Goal: Information Seeking & Learning: Learn about a topic

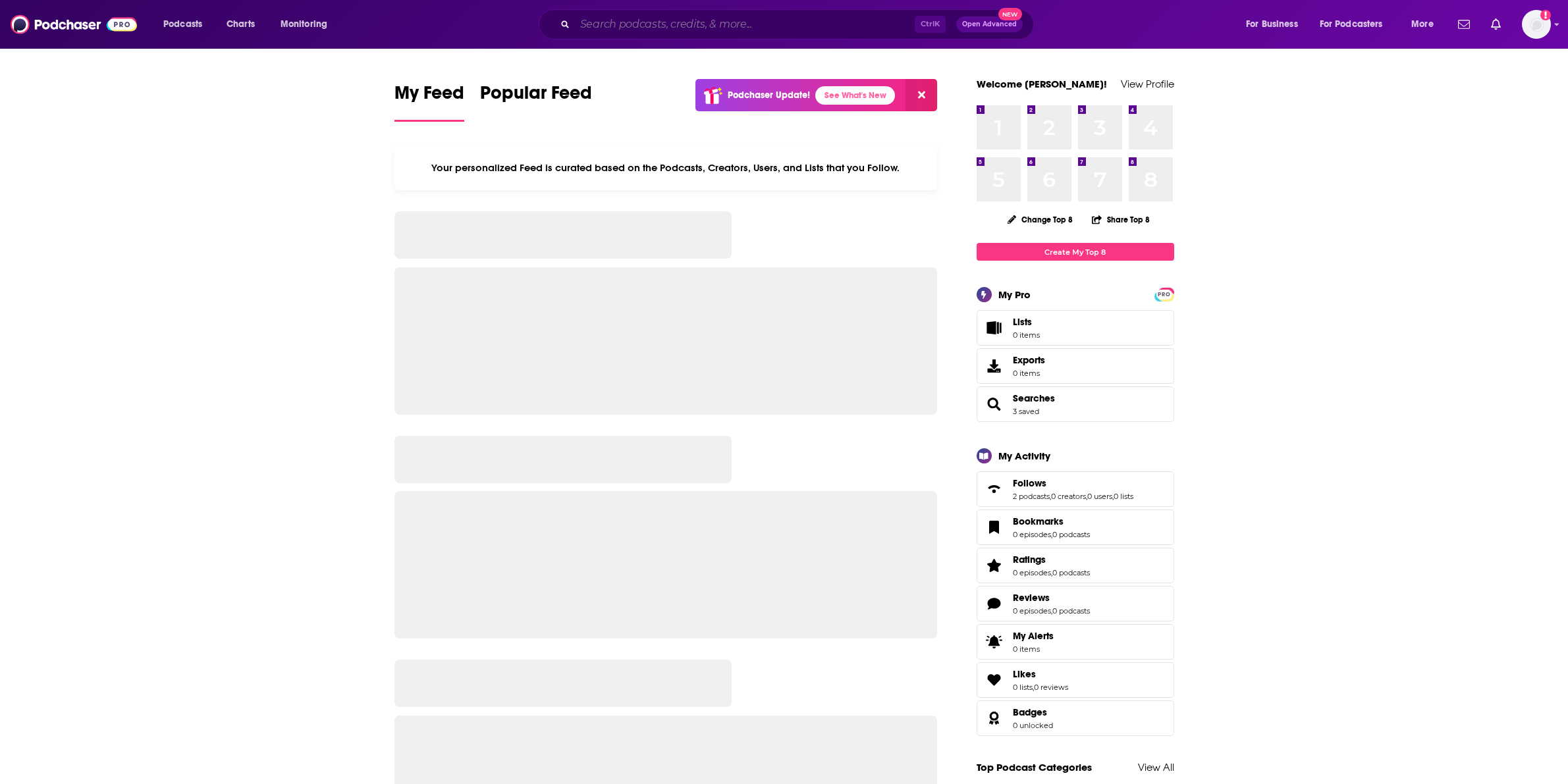
click at [778, 14] on input "Search podcasts, credits, & more..." at bounding box center [745, 24] width 340 height 21
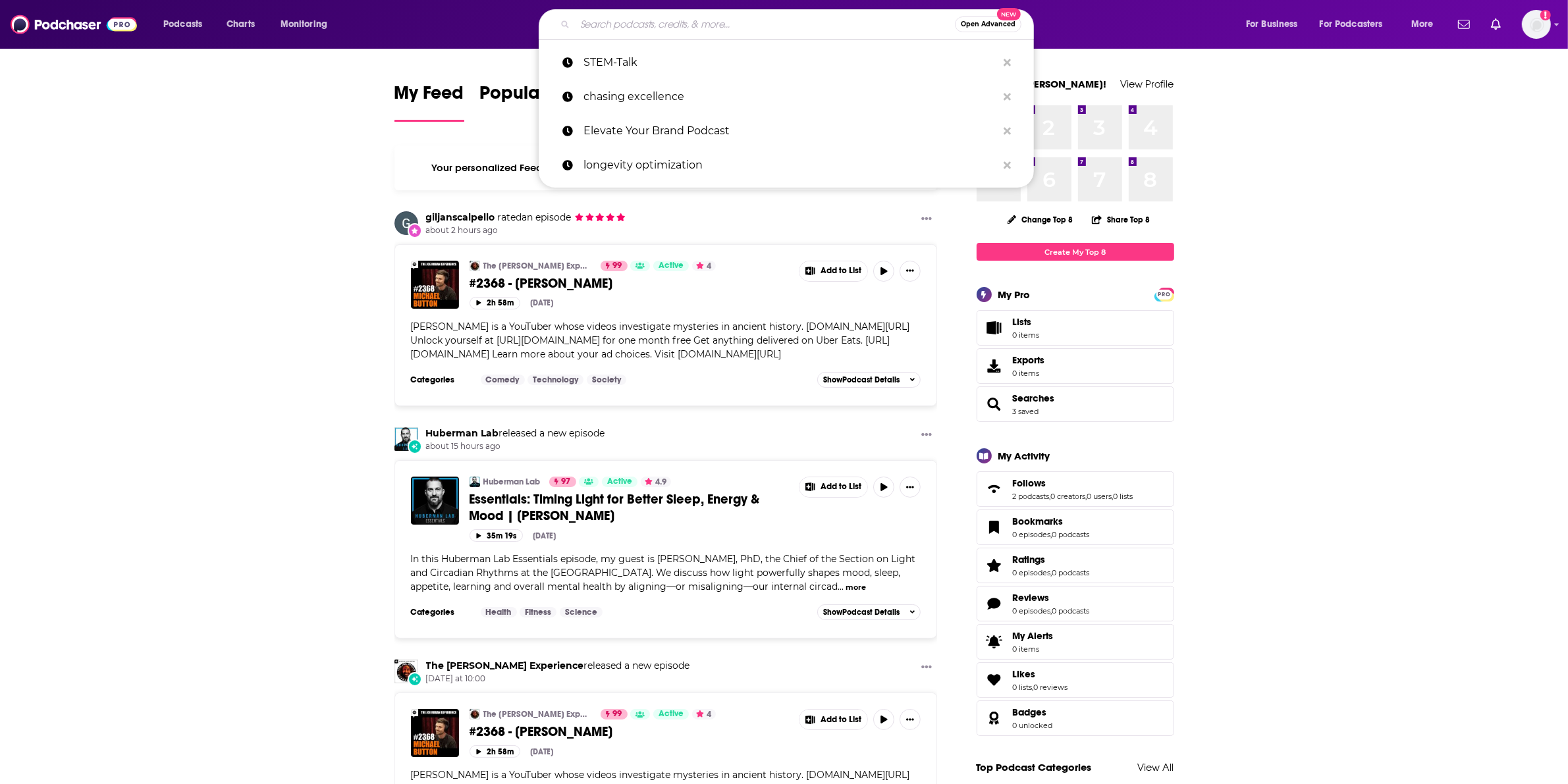
paste input "Office Hours digital show"
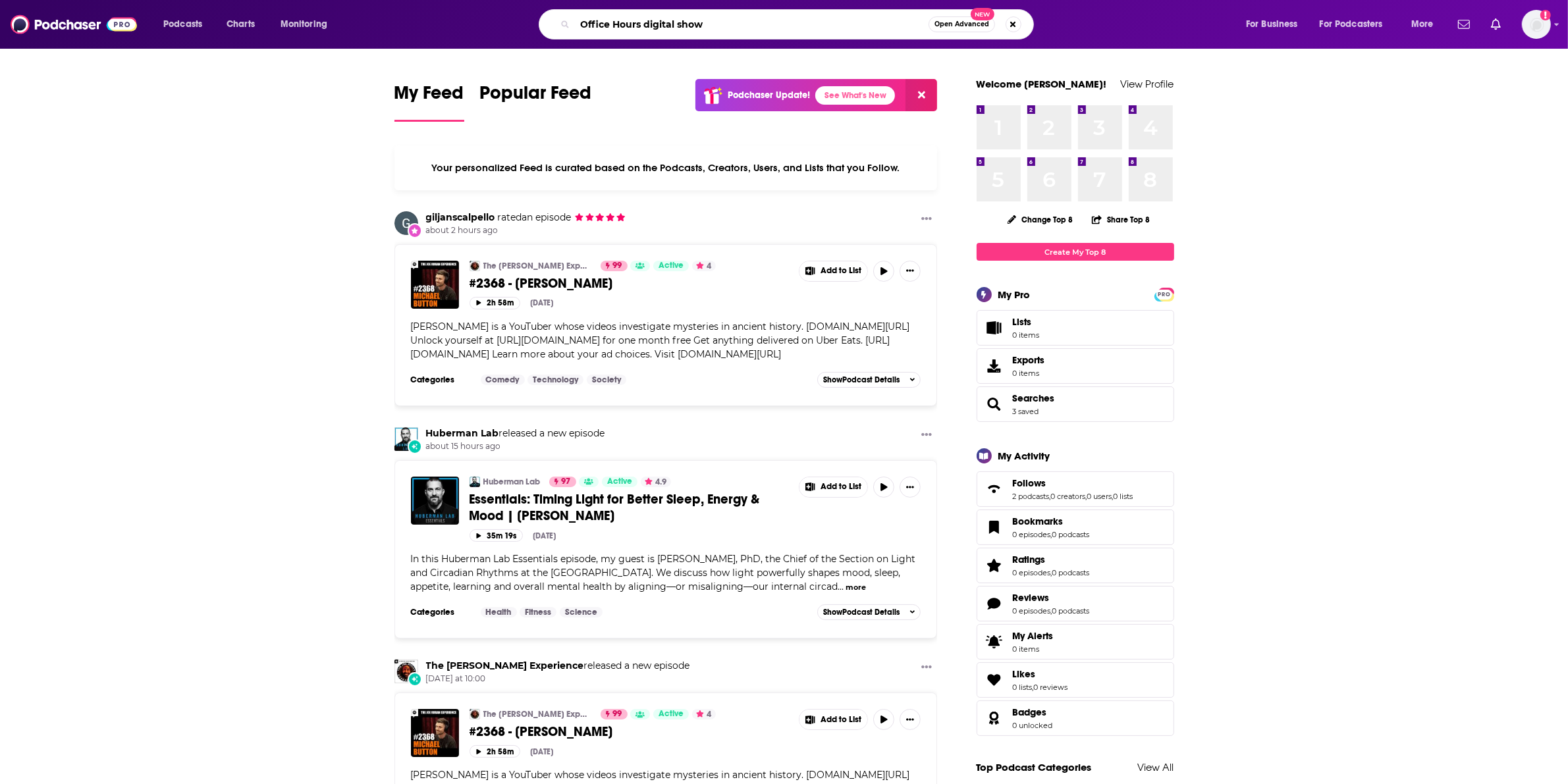
type input "Office Hours digital show"
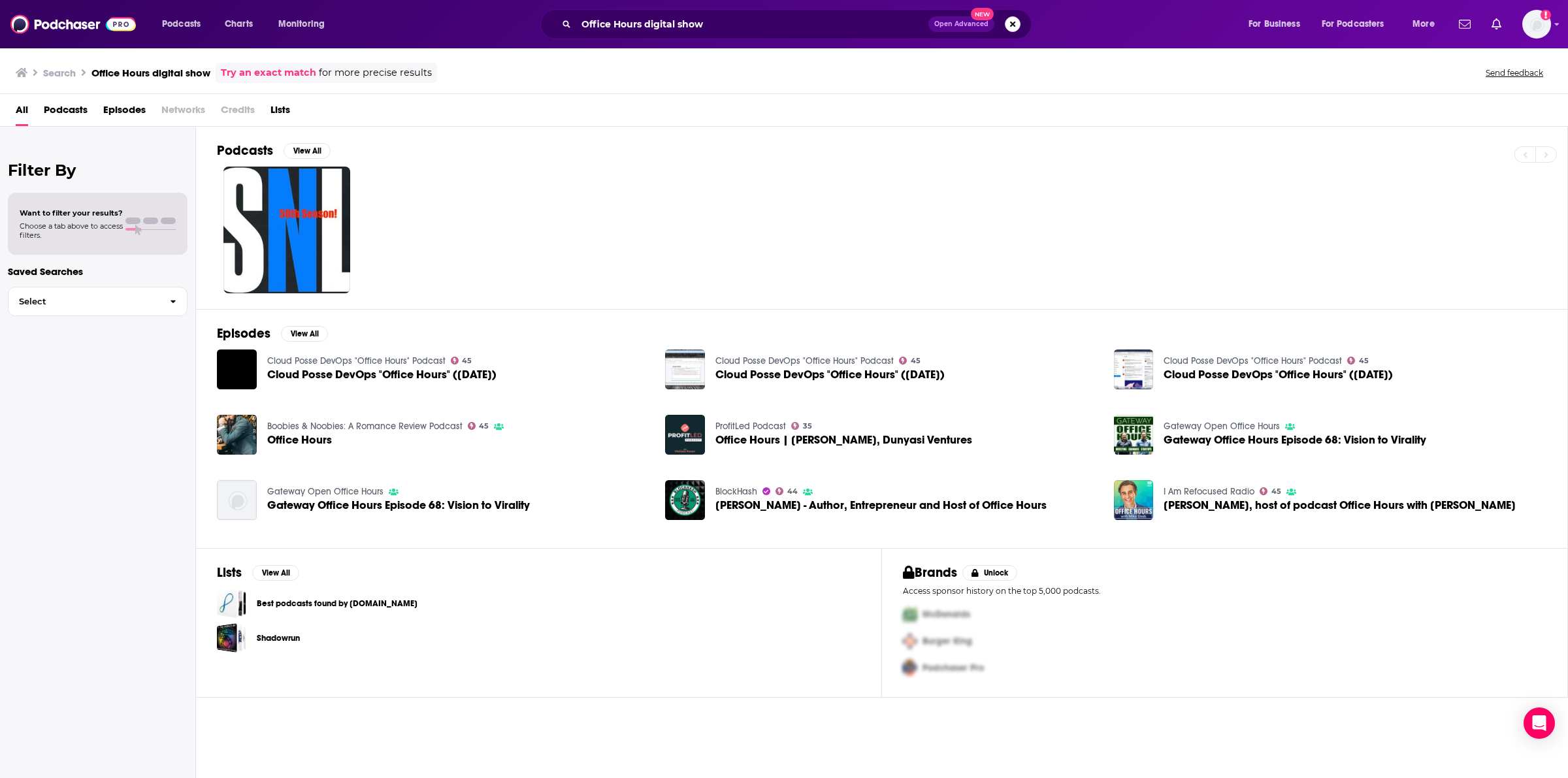
click at [1011, 17] on button "Search podcasts, credits, & more..." at bounding box center [1012, 24] width 16 height 16
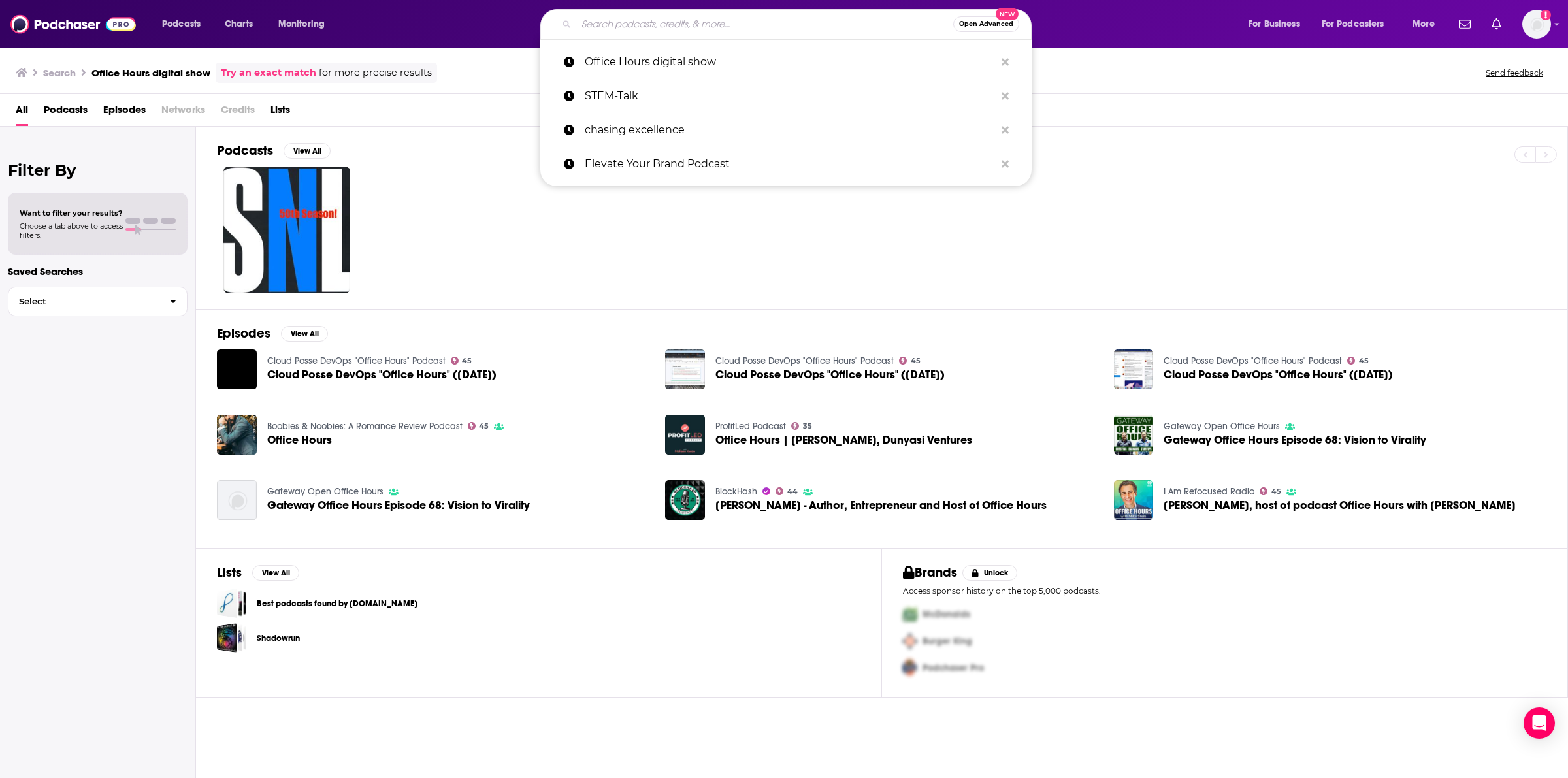
paste input "Office Hours with [PERSON_NAME]"
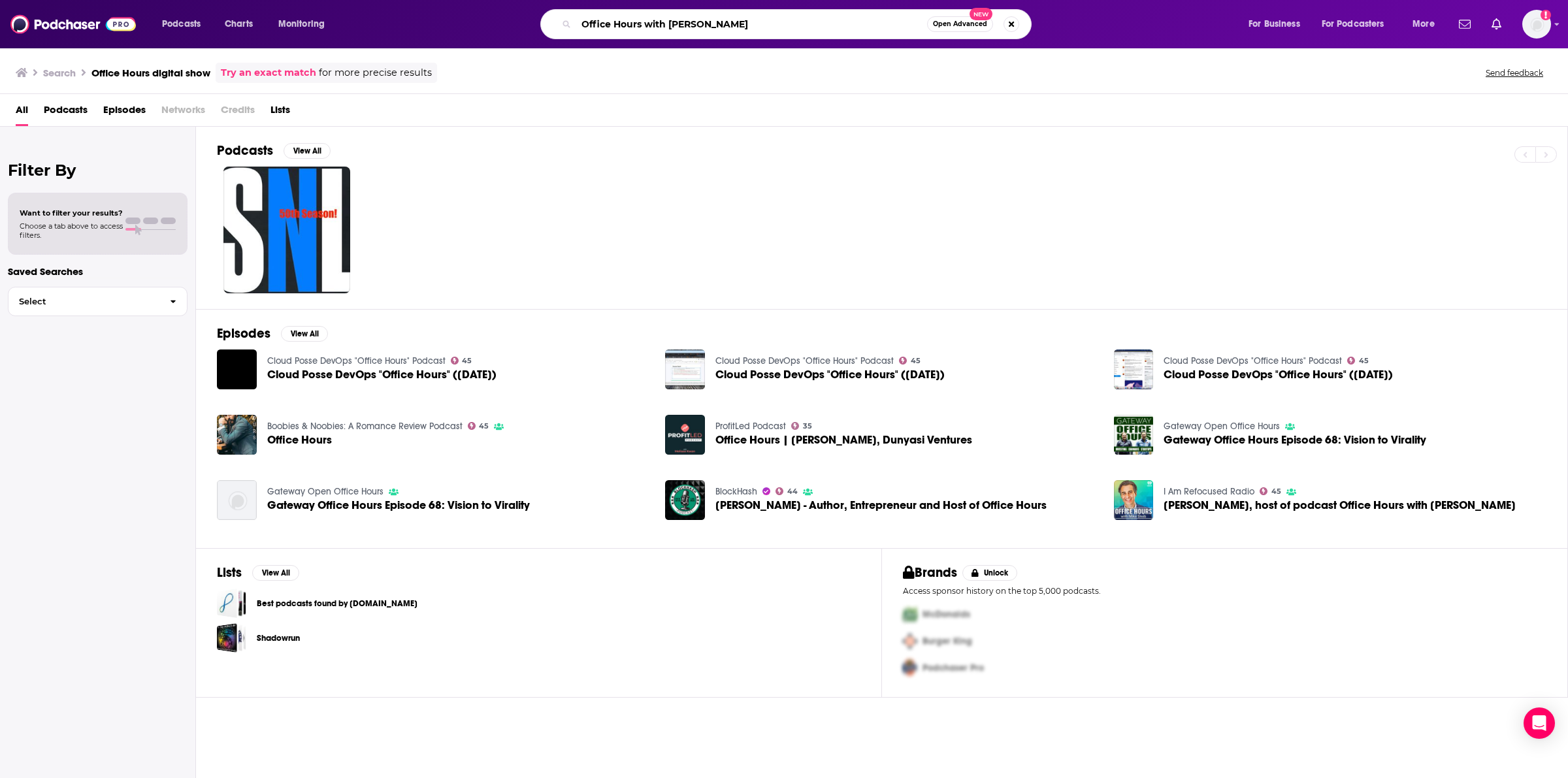
type input "Office Hours with [PERSON_NAME]"
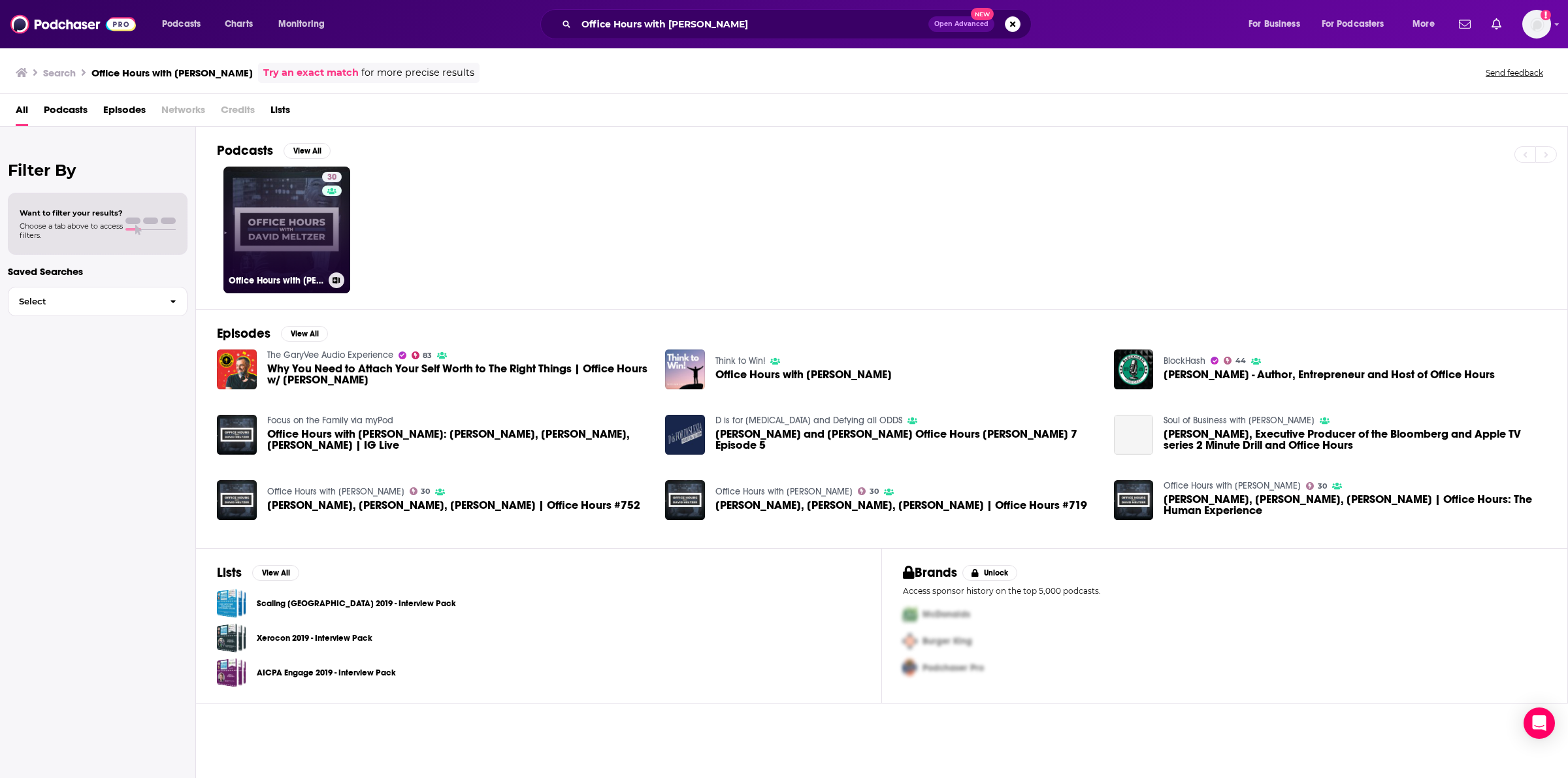
click at [296, 223] on link "30 Office Hours with [PERSON_NAME]" at bounding box center [287, 229] width 127 height 127
